Goal: Task Accomplishment & Management: Use online tool/utility

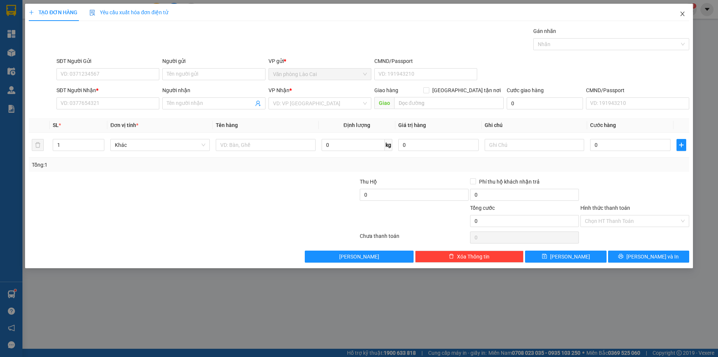
click at [681, 15] on icon "close" at bounding box center [683, 14] width 6 height 6
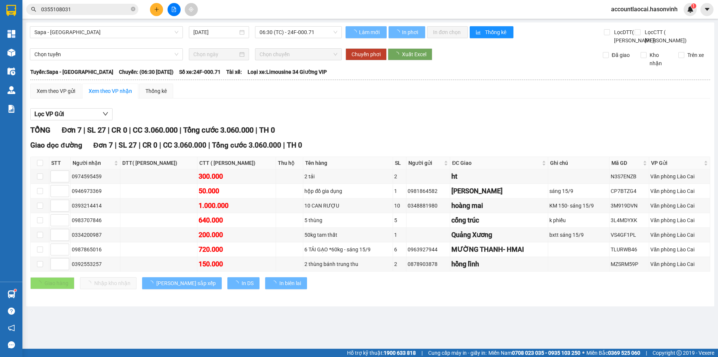
click at [157, 10] on icon "plus" at bounding box center [156, 9] width 0 height 4
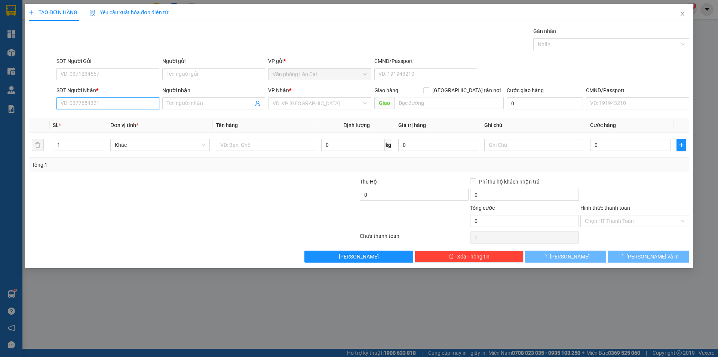
click at [86, 103] on input "SĐT Người Nhận *" at bounding box center [107, 103] width 103 height 12
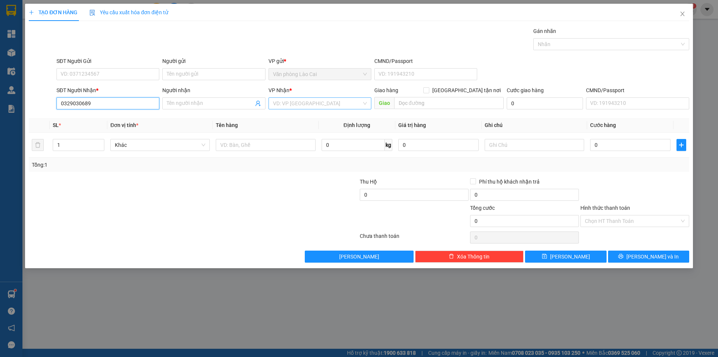
type input "0329030689"
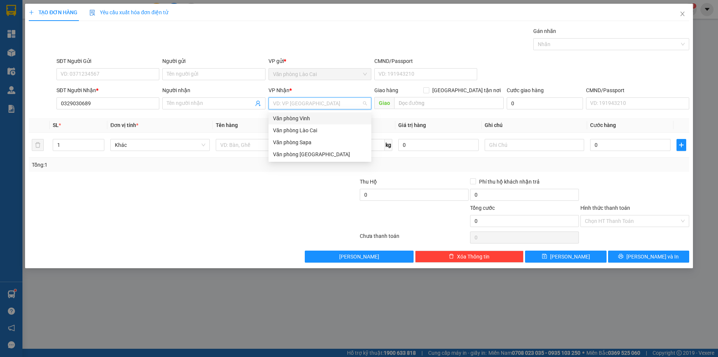
click at [299, 103] on input "search" at bounding box center [317, 103] width 89 height 11
click at [299, 123] on div "Văn phòng Vinh" at bounding box center [320, 118] width 103 height 12
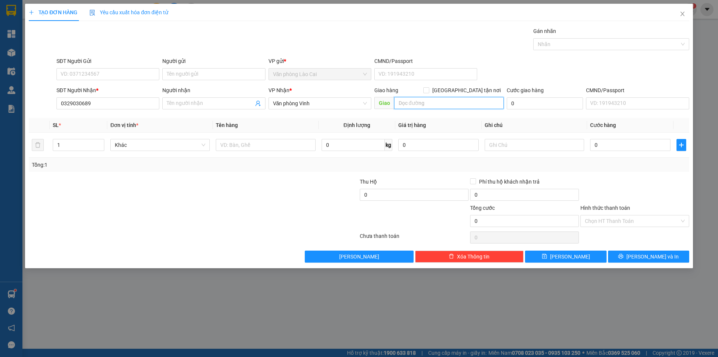
click at [405, 107] on input "text" at bounding box center [449, 103] width 110 height 12
type input "Km150"
click at [253, 144] on input "text" at bounding box center [266, 145] width 100 height 12
type input "Va ly"
click at [504, 143] on input "text" at bounding box center [535, 145] width 100 height 12
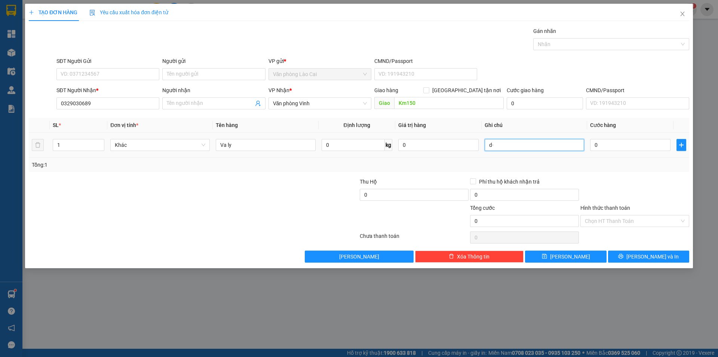
type input "d"
type input "để nhà hồng suất"
click at [598, 148] on input "0" at bounding box center [630, 145] width 80 height 12
type input "1"
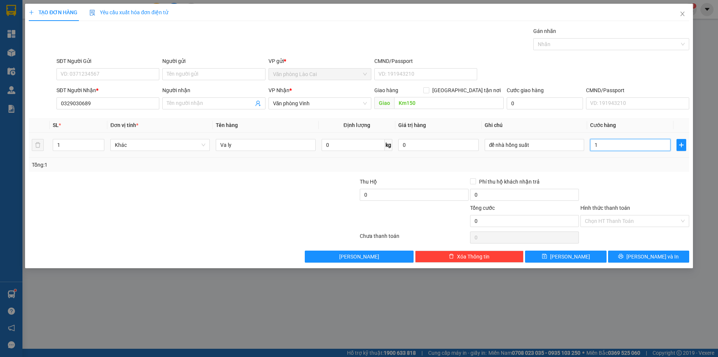
type input "1"
type input "1.000"
click at [275, 140] on input "Va ly" at bounding box center [266, 145] width 100 height 12
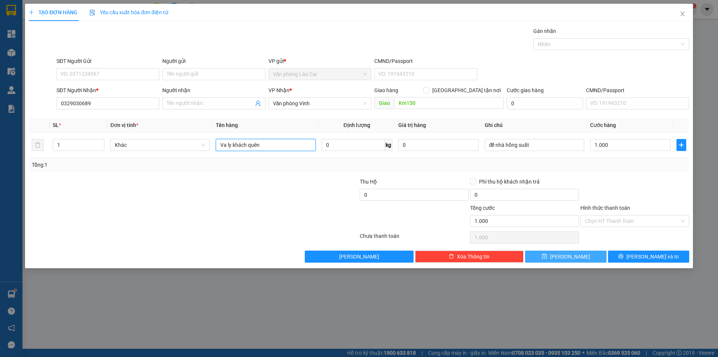
type input "Va ly khách quên"
click at [551, 255] on button "[PERSON_NAME]" at bounding box center [565, 256] width 81 height 12
type input "0"
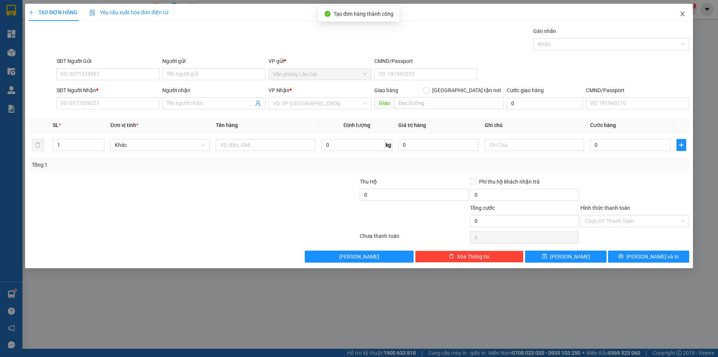
click at [682, 12] on icon "close" at bounding box center [683, 14] width 6 height 6
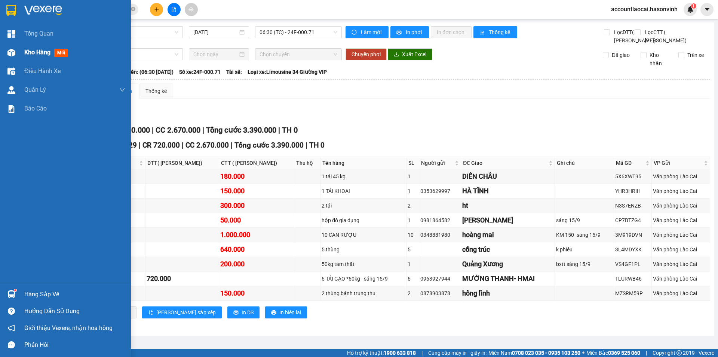
click at [33, 52] on span "Kho hàng" at bounding box center [37, 52] width 26 height 7
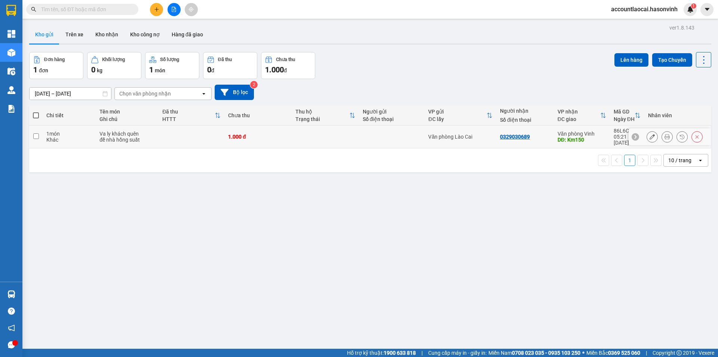
click at [35, 133] on input "checkbox" at bounding box center [36, 136] width 6 height 6
checkbox input "true"
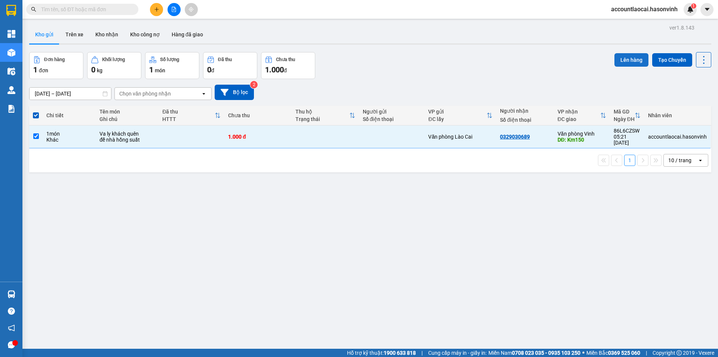
click at [628, 55] on button "Lên hàng" at bounding box center [632, 59] width 34 height 13
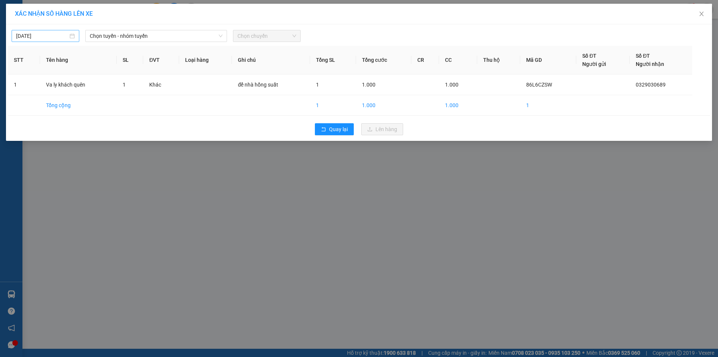
type input "[DATE]"
click at [52, 36] on input "[DATE]" at bounding box center [42, 36] width 52 height 8
click at [125, 37] on span "Chọn tuyến - nhóm tuyến" at bounding box center [156, 35] width 133 height 11
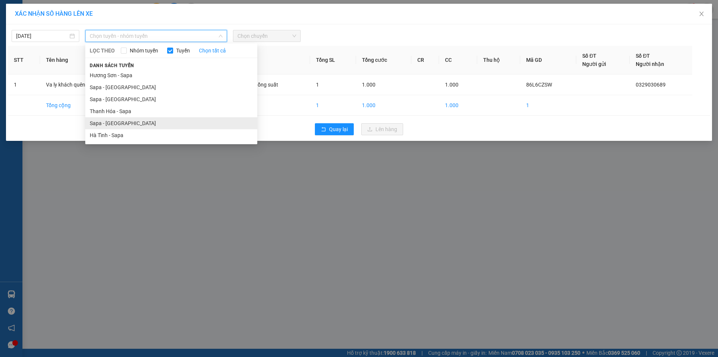
click at [106, 122] on li "Sapa - [GEOGRAPHIC_DATA]" at bounding box center [171, 123] width 172 height 12
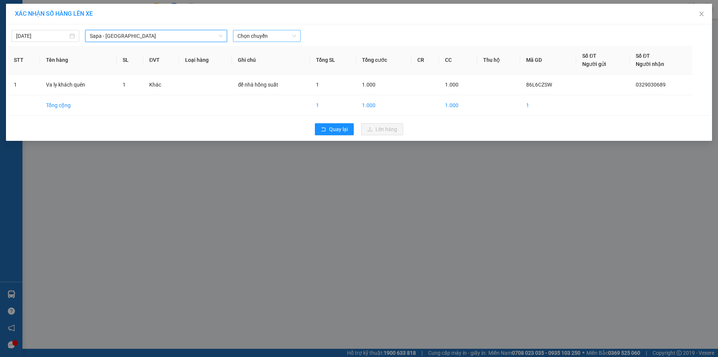
click at [265, 36] on span "Chọn chuyến" at bounding box center [267, 35] width 59 height 11
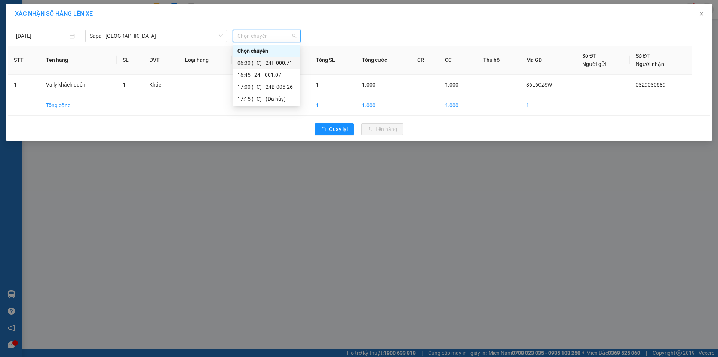
click at [275, 62] on div "06:30 (TC) - 24F-000.71" at bounding box center [267, 63] width 58 height 8
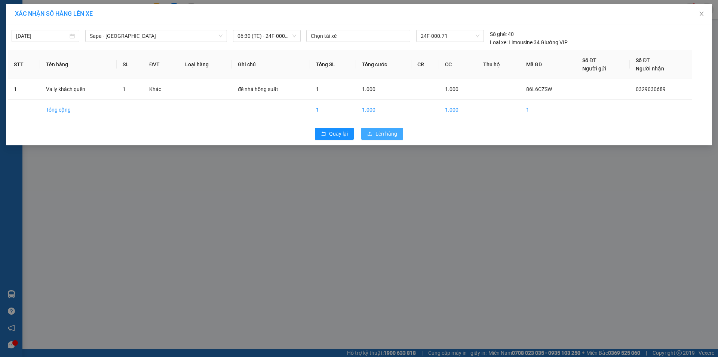
click at [386, 134] on span "Lên hàng" at bounding box center [387, 133] width 22 height 8
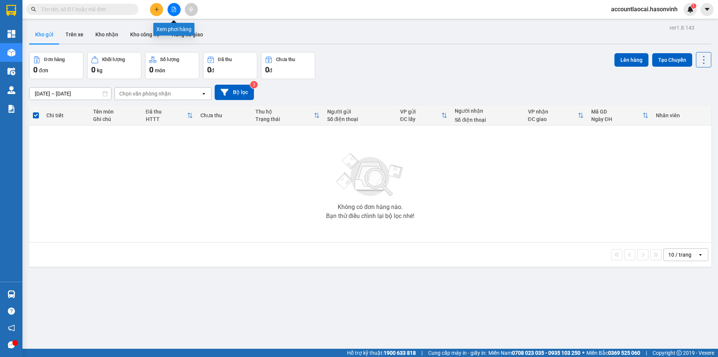
click at [173, 9] on icon "file-add" at bounding box center [173, 9] width 5 height 5
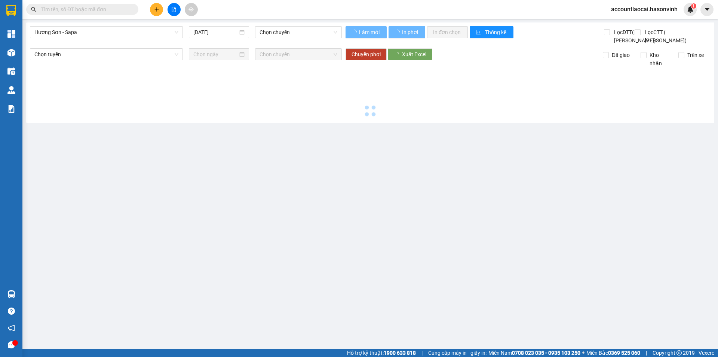
type input "[DATE]"
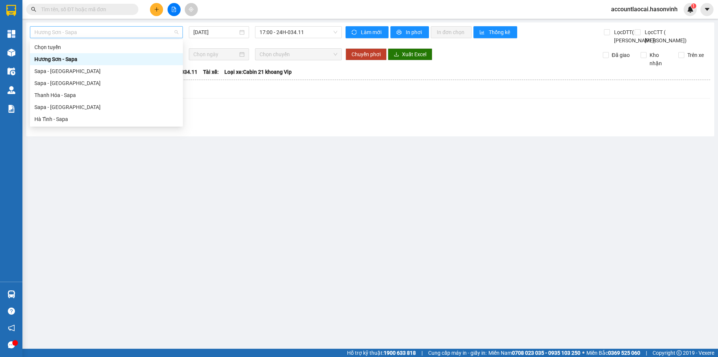
click at [91, 32] on span "Hương Sơn - Sapa" at bounding box center [106, 32] width 144 height 11
click at [52, 104] on div "Sapa - [GEOGRAPHIC_DATA]" at bounding box center [106, 107] width 144 height 8
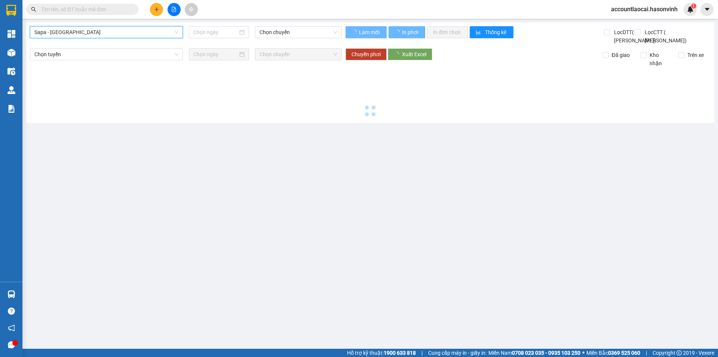
type input "[DATE]"
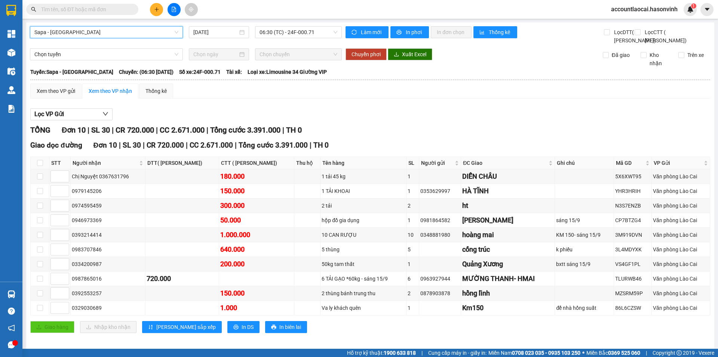
scroll to position [22, 0]
